Goal: Task Accomplishment & Management: Complete application form

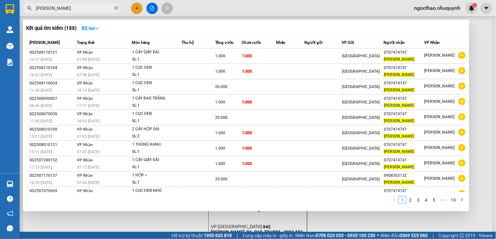
type input "[PERSON_NAME]"
click at [66, 7] on input "[PERSON_NAME]" at bounding box center [74, 8] width 77 height 7
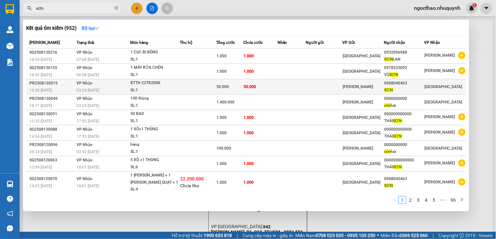
type input "sơn"
click at [260, 89] on td "50.000" at bounding box center [261, 86] width 34 height 15
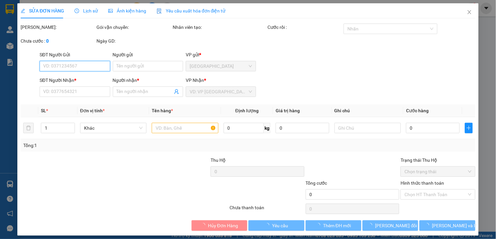
type input "0908040463"
type input "SƠN"
type input "50.000"
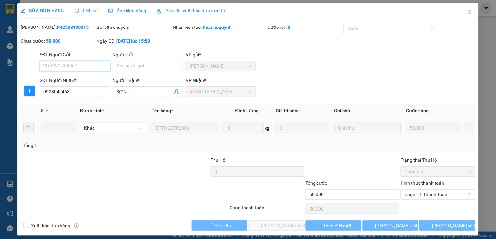
click at [441, 194] on span "Chọn HT Thanh Toán" at bounding box center [438, 194] width 67 height 10
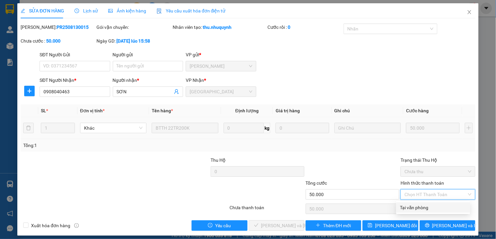
click at [432, 207] on div "Tại văn phòng" at bounding box center [433, 207] width 66 height 7
type input "0"
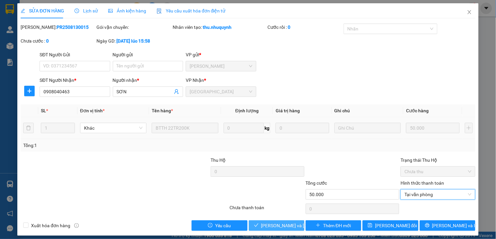
click at [264, 223] on span "[PERSON_NAME] và [PERSON_NAME] hàng" at bounding box center [305, 225] width 88 height 7
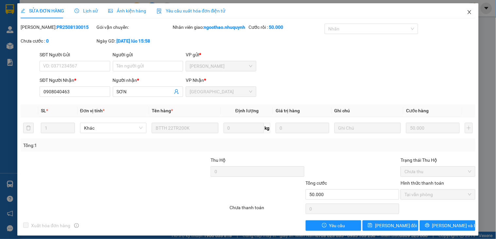
click at [467, 10] on icon "close" at bounding box center [469, 11] width 5 height 5
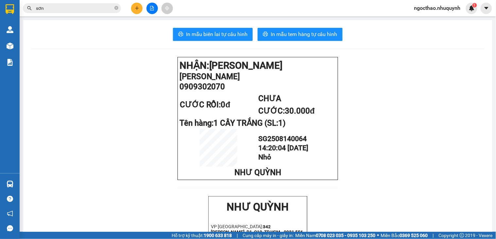
click at [87, 3] on span "sơn" at bounding box center [72, 8] width 98 height 10
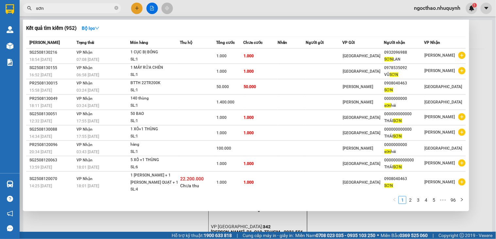
click at [78, 10] on input "sơn" at bounding box center [74, 8] width 77 height 7
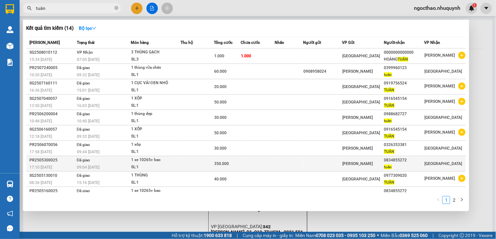
scroll to position [11, 0]
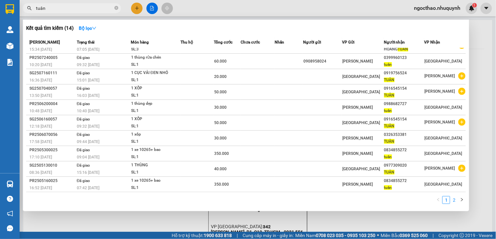
type input "tuân"
click at [456, 201] on link "2" at bounding box center [454, 199] width 7 height 7
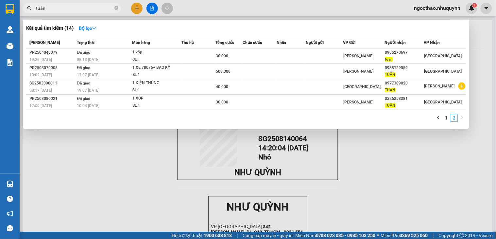
scroll to position [0, 0]
click at [448, 119] on link "1" at bounding box center [446, 117] width 7 height 7
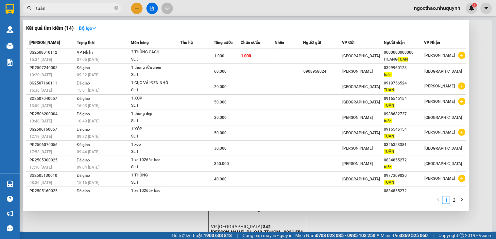
drag, startPoint x: 349, startPoint y: 220, endPoint x: 349, endPoint y: 215, distance: 4.9
click at [349, 217] on div at bounding box center [248, 119] width 496 height 239
